Goal: Task Accomplishment & Management: Use online tool/utility

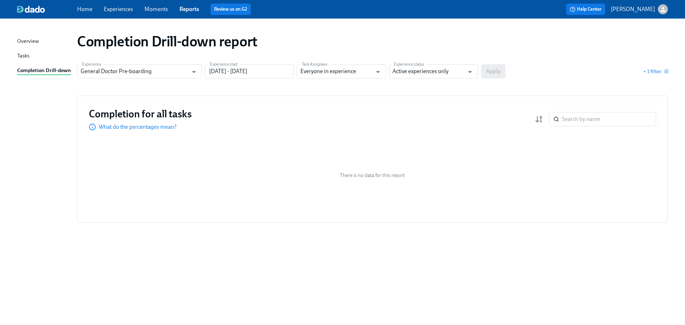
click at [116, 7] on link "Experiences" at bounding box center [118, 9] width 29 height 7
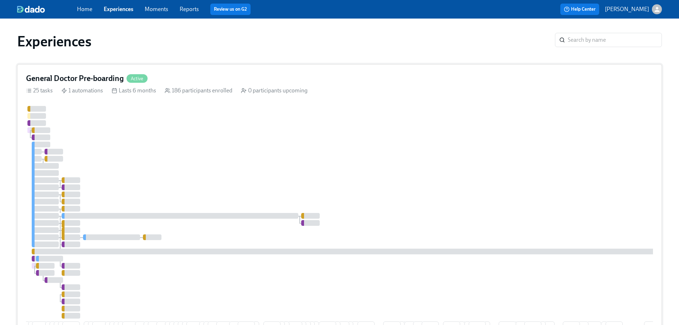
click at [207, 106] on div at bounding box center [430, 212] width 809 height 213
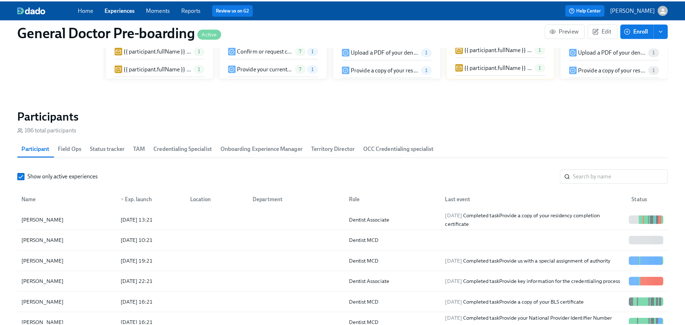
scroll to position [1034, 0]
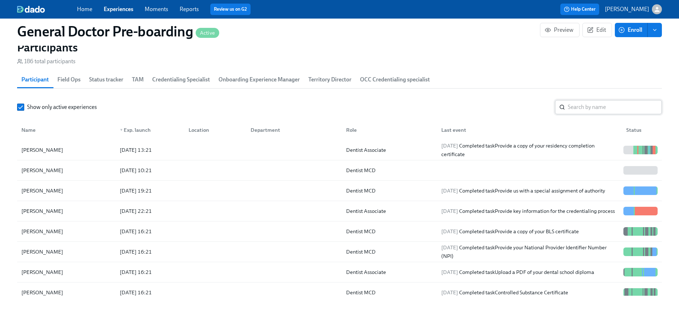
click at [580, 114] on input "search" at bounding box center [615, 107] width 94 height 14
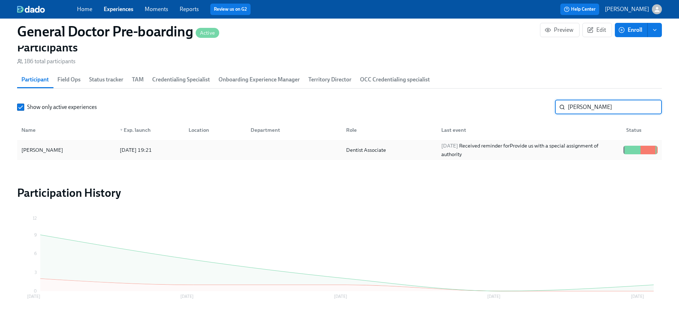
type input "[PERSON_NAME]"
click at [44, 154] on div "[PERSON_NAME]" at bounding box center [42, 150] width 47 height 9
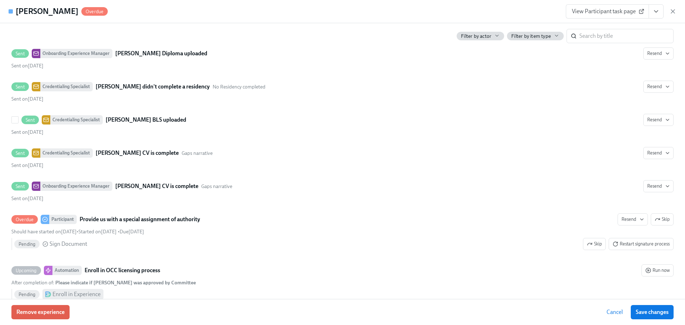
scroll to position [2068, 0]
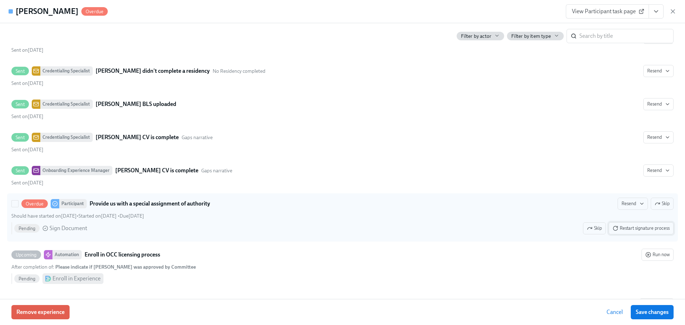
click at [622, 230] on span "Restart signature process" at bounding box center [640, 228] width 57 height 7
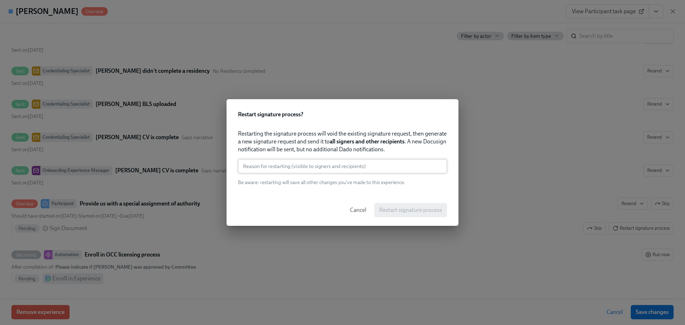
click at [271, 167] on input "text" at bounding box center [342, 166] width 209 height 14
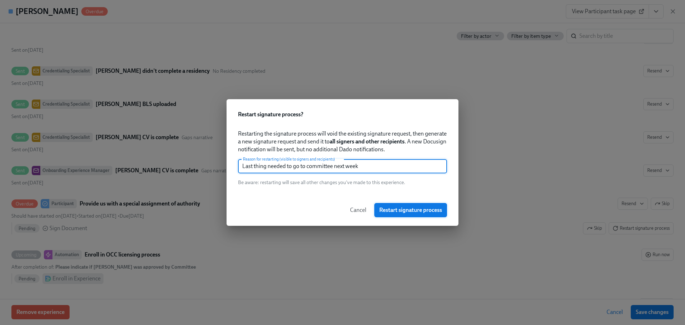
type input "Last thing needed to go to committee next week"
click at [402, 210] on span "Restart signature process" at bounding box center [410, 209] width 63 height 7
